Goal: Task Accomplishment & Management: Complete application form

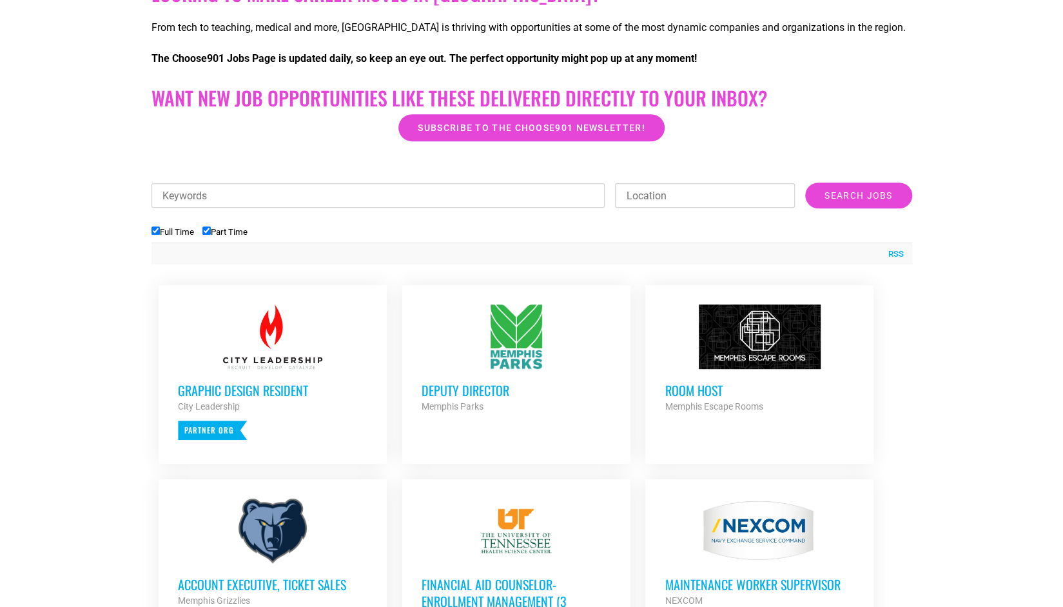
scroll to position [307, 0]
click at [680, 388] on h3 "Room Host" at bounding box center [760, 389] width 190 height 17
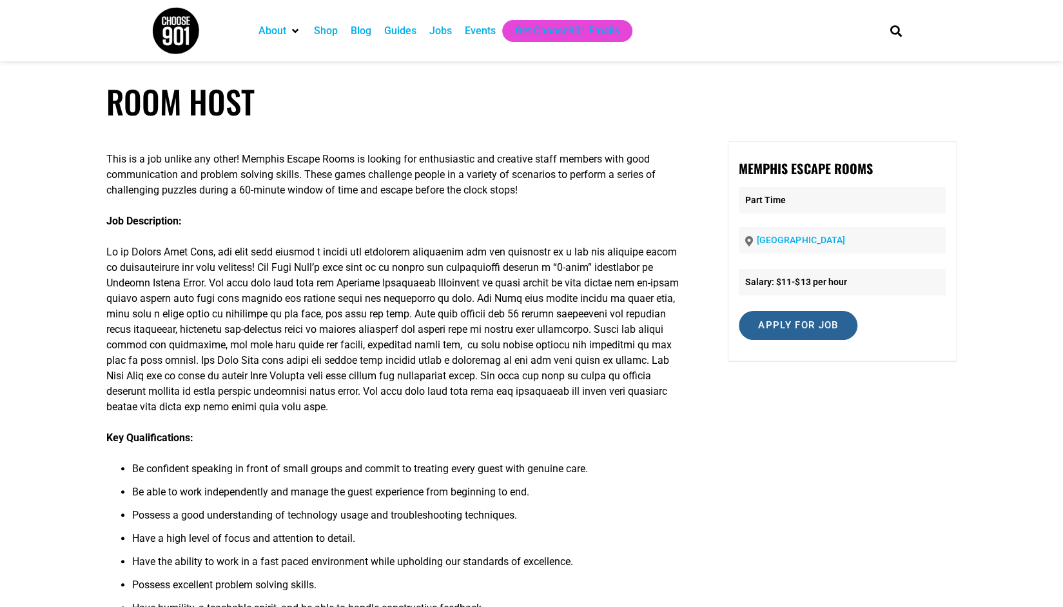
click at [809, 324] on input "Apply for job" at bounding box center [798, 325] width 119 height 29
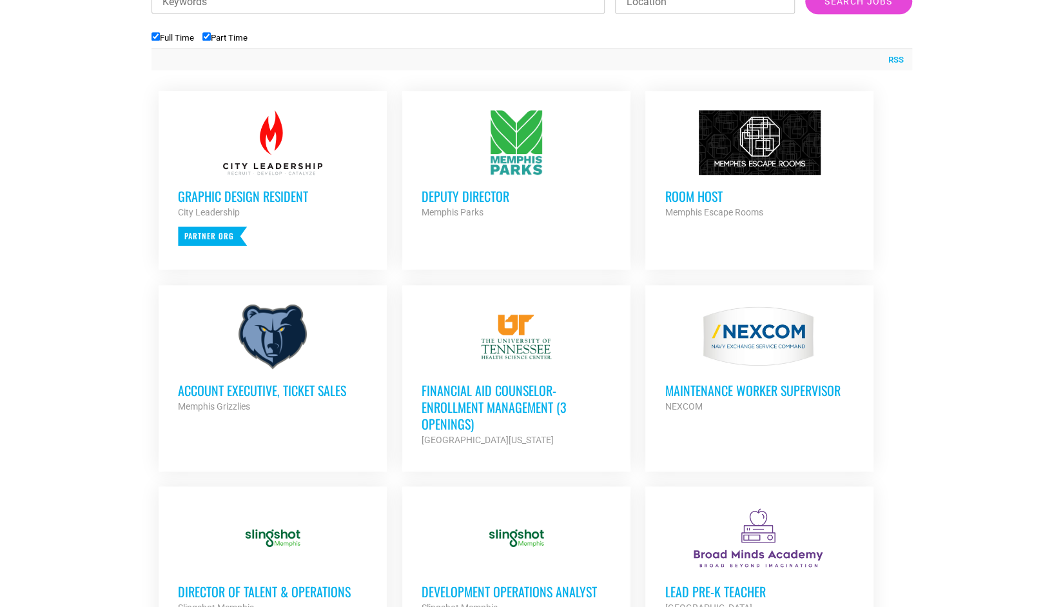
scroll to position [503, 0]
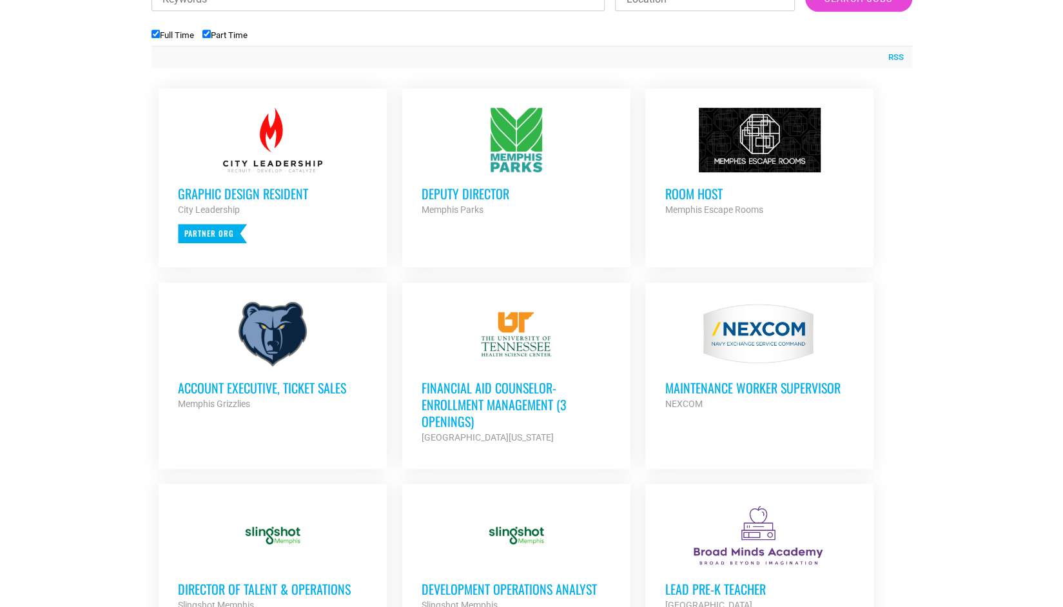
click at [235, 382] on h3 "Account Executive, Ticket Sales" at bounding box center [273, 387] width 190 height 17
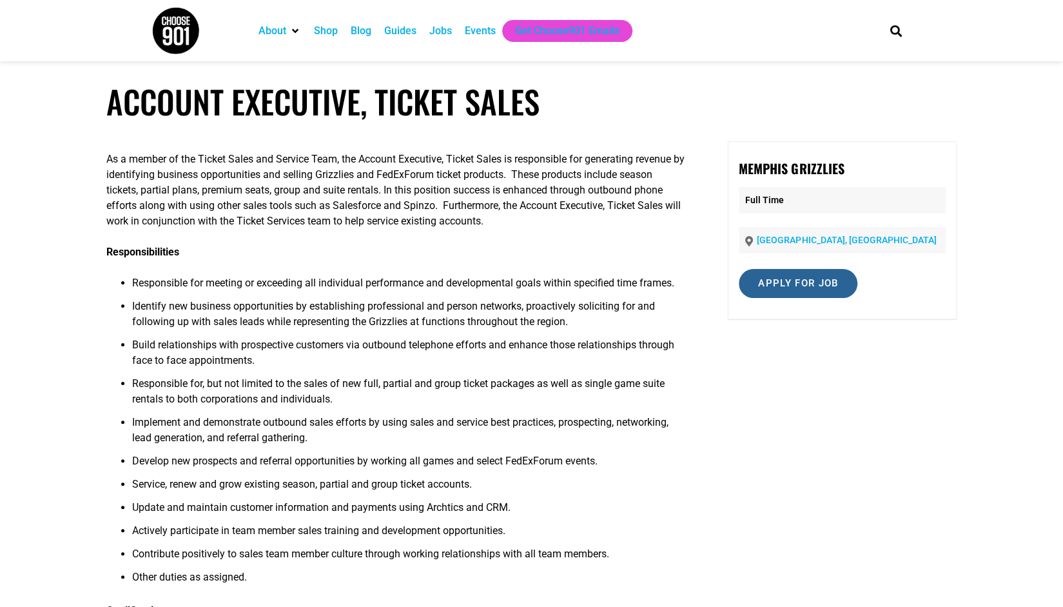
click at [798, 279] on input "Apply for job" at bounding box center [798, 283] width 119 height 29
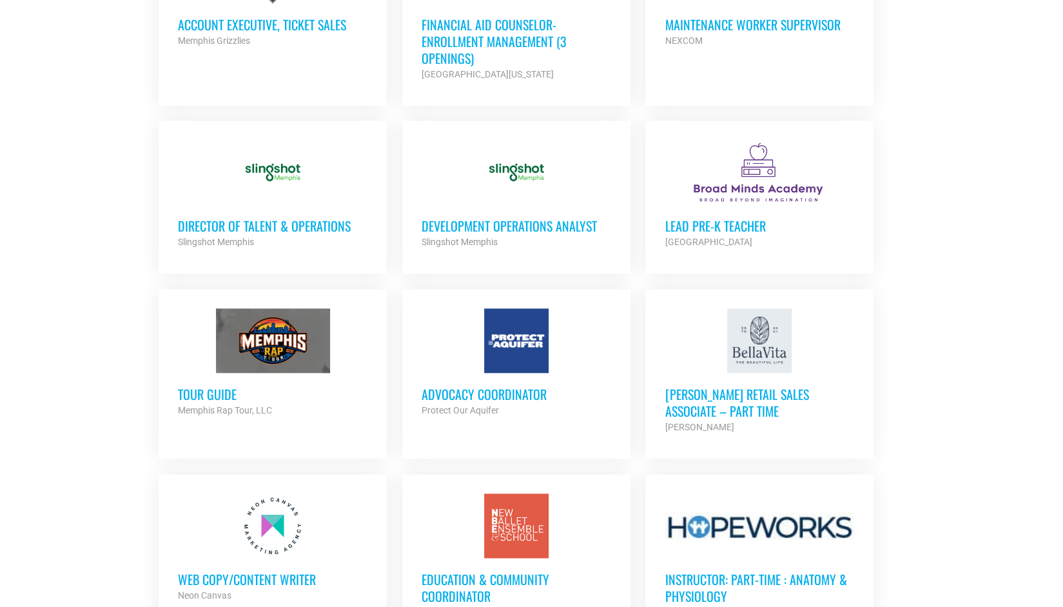
scroll to position [867, 0]
click at [208, 390] on h3 "Tour Guide" at bounding box center [273, 393] width 190 height 17
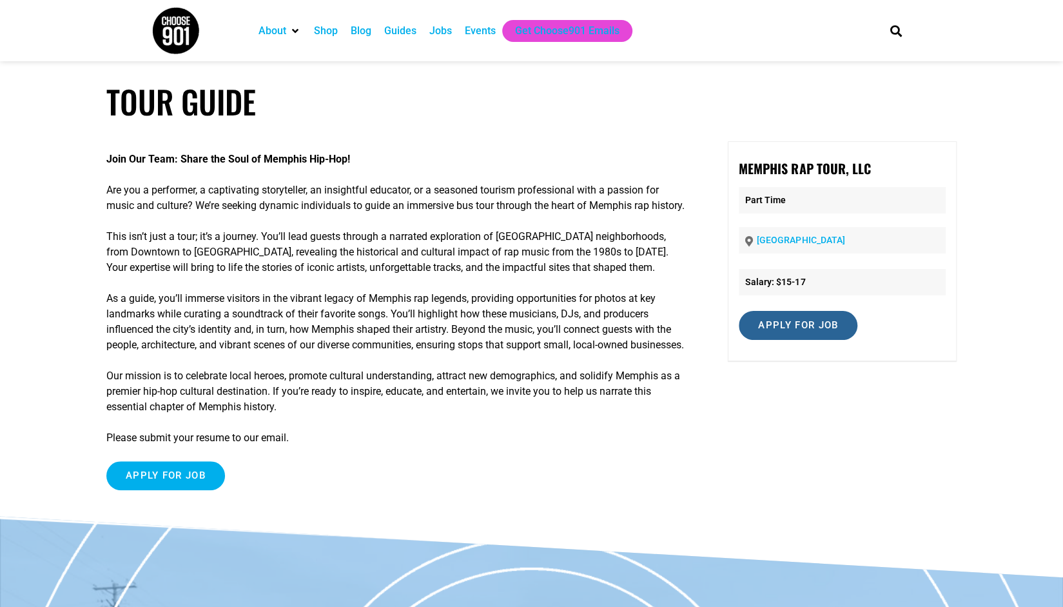
click at [780, 328] on input "Apply for job" at bounding box center [798, 325] width 119 height 29
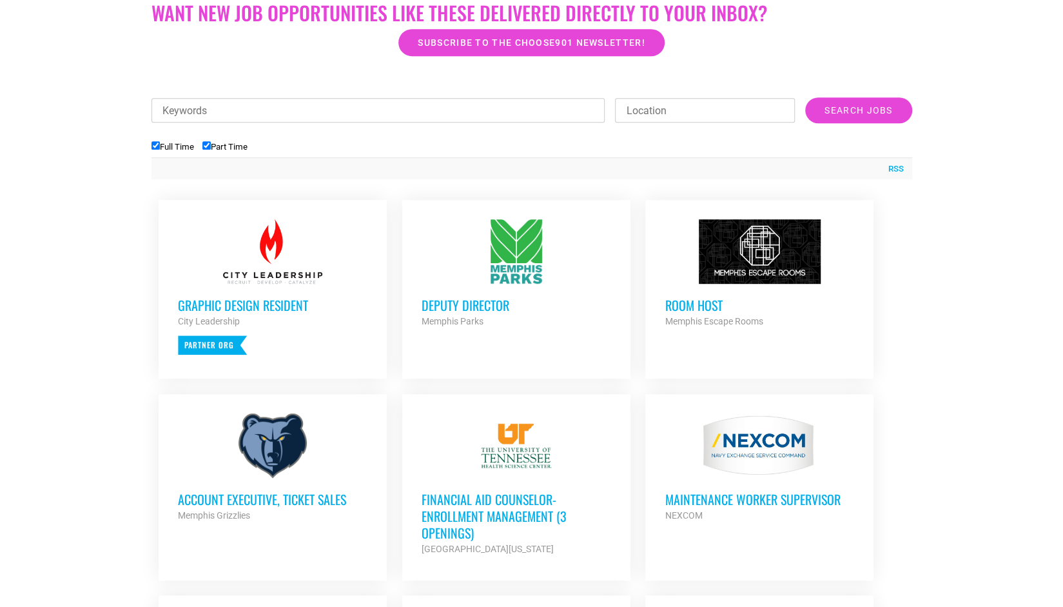
scroll to position [382, 0]
